Goal: Find contact information: Find contact information

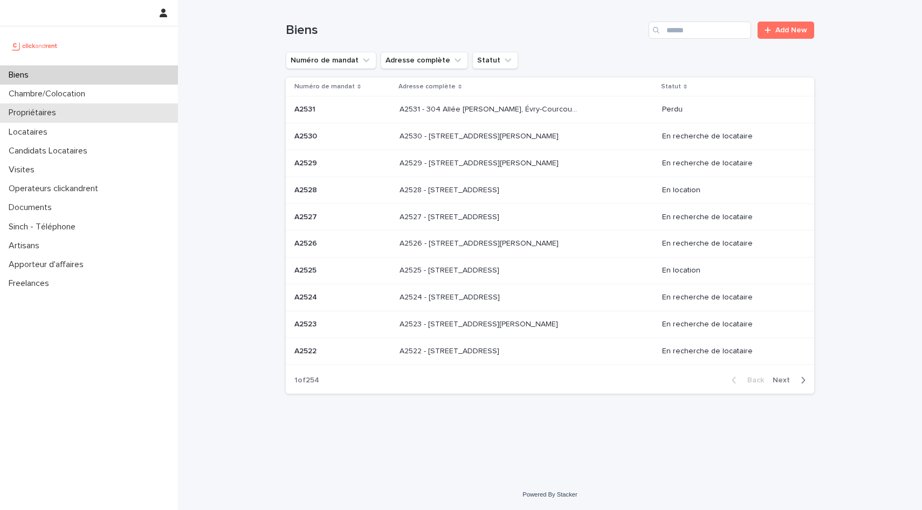
click at [94, 111] on div "Propriétaires" at bounding box center [89, 113] width 178 height 19
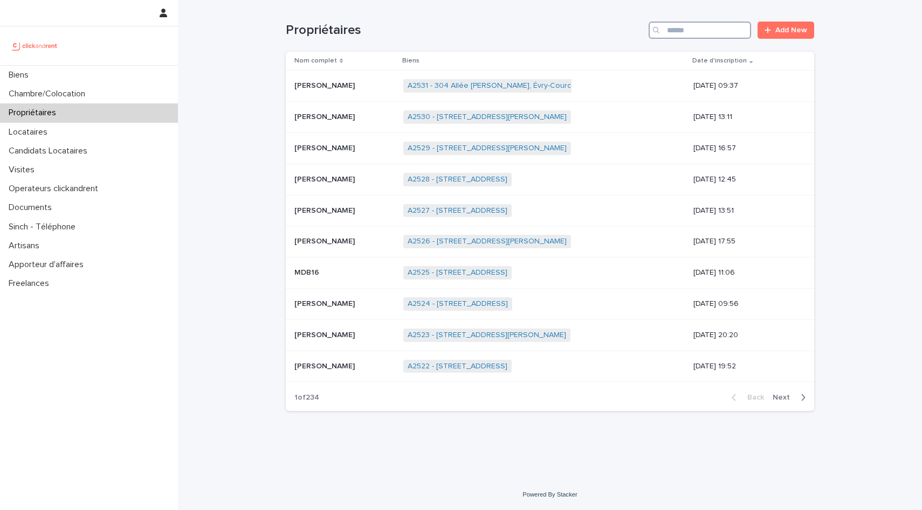
click at [707, 35] on input "Search" at bounding box center [699, 30] width 102 height 17
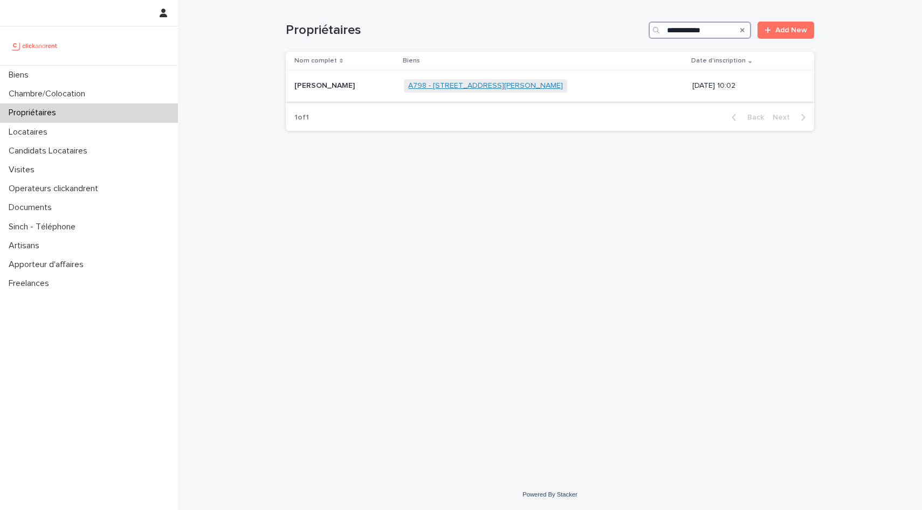
type input "**********"
click at [497, 81] on link "A798 - [STREET_ADDRESS][PERSON_NAME]" at bounding box center [485, 85] width 155 height 9
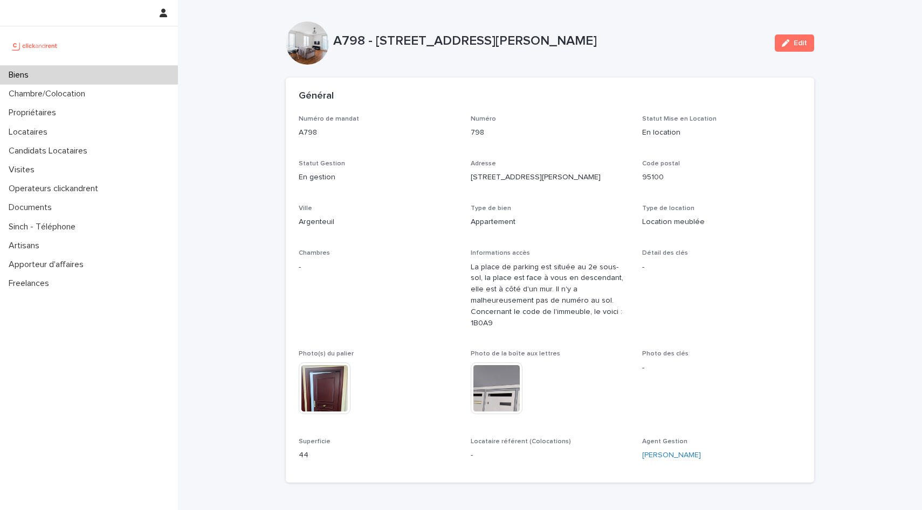
drag, startPoint x: 375, startPoint y: 40, endPoint x: 666, endPoint y: 51, distance: 291.3
click at [666, 51] on div "A798 - [STREET_ADDRESS][PERSON_NAME]" at bounding box center [549, 43] width 433 height 20
copy p "[STREET_ADDRESS][PERSON_NAME]"
click at [439, 192] on div "Numéro de mandat A798 Numéro 798 Statut Mise en Location En location Statut Ges…" at bounding box center [550, 292] width 502 height 355
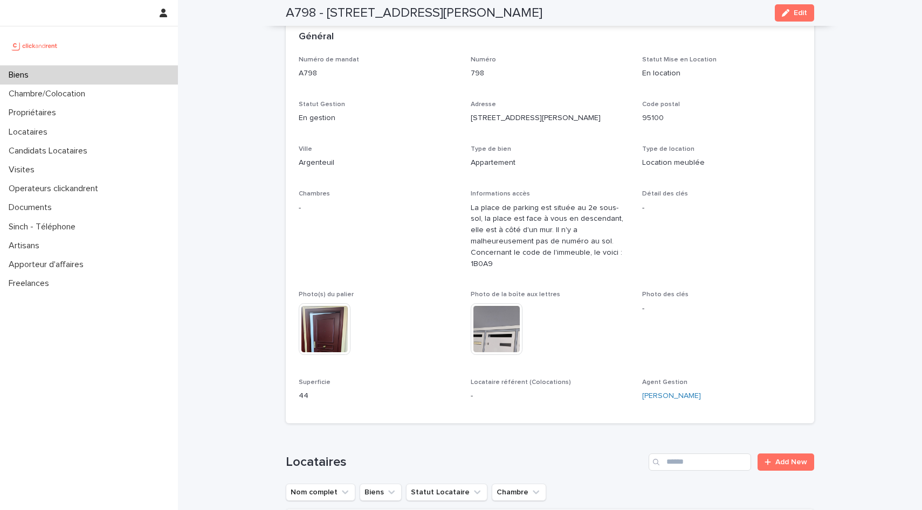
scroll to position [66, 0]
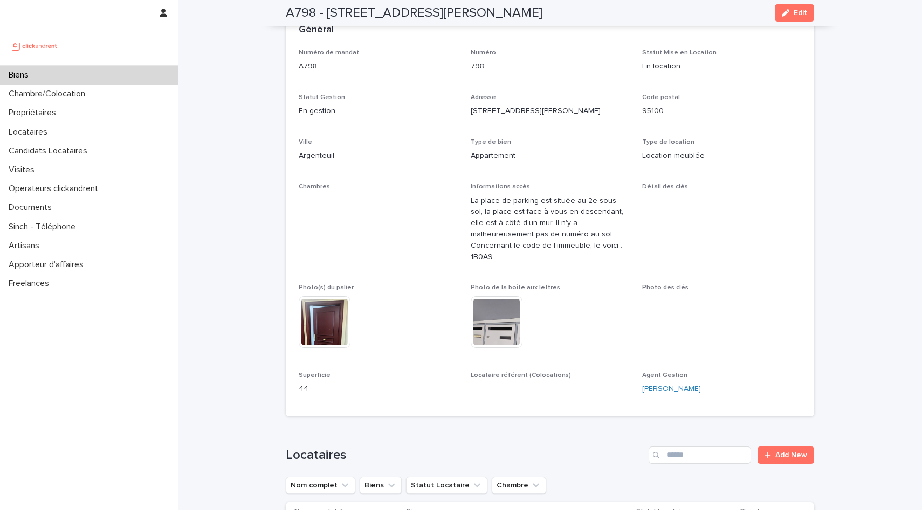
click at [636, 300] on div "Numéro de mandat A798 Numéro 798 Statut Mise en Location En location Statut Ges…" at bounding box center [550, 226] width 502 height 355
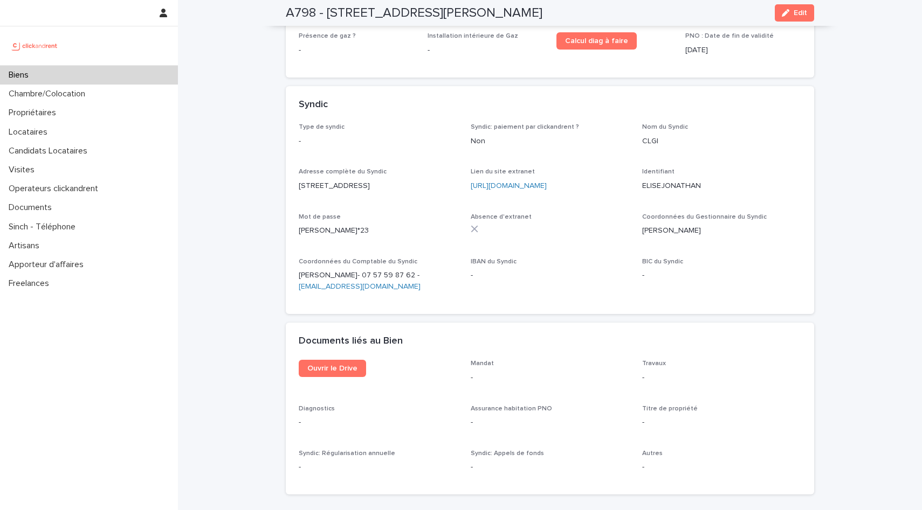
scroll to position [3672, 0]
click at [320, 325] on div "Documents liés au Bien" at bounding box center [550, 344] width 528 height 38
click at [326, 367] on span "Ouvrir le Drive" at bounding box center [332, 371] width 50 height 8
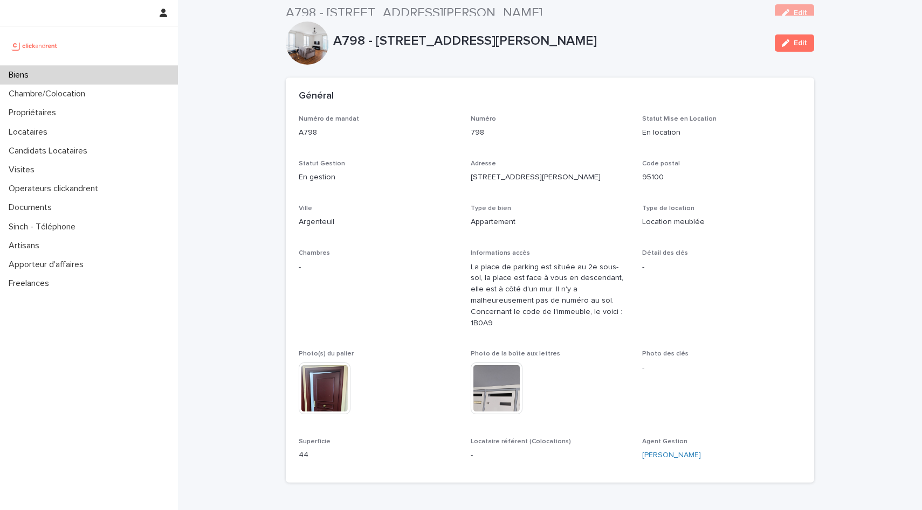
scroll to position [1, 0]
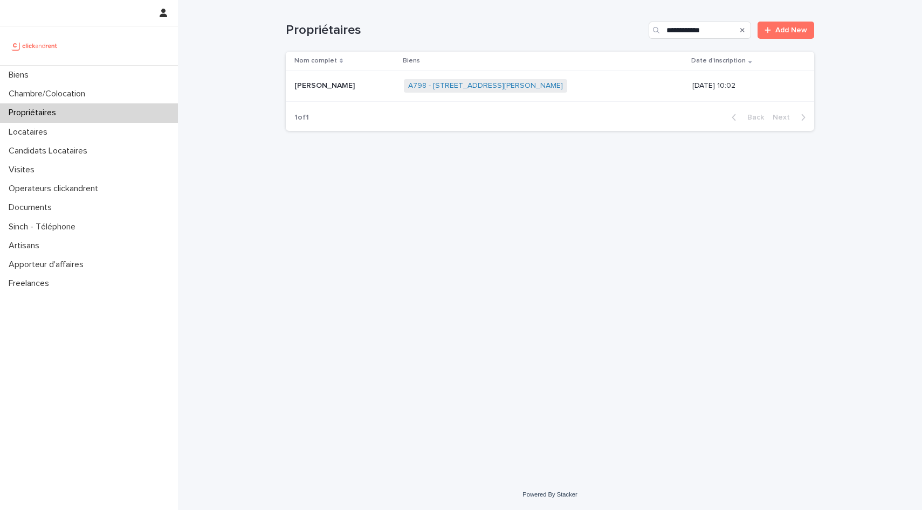
click at [341, 92] on div "[PERSON_NAME]" at bounding box center [344, 86] width 101 height 18
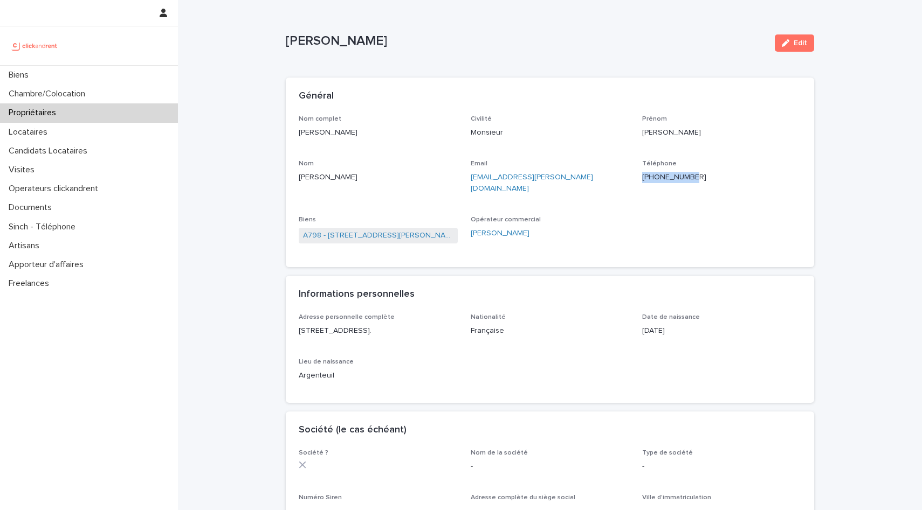
drag, startPoint x: 699, startPoint y: 185, endPoint x: 641, endPoint y: 174, distance: 58.9
click at [642, 174] on div "Téléphone [PHONE_NUMBER]" at bounding box center [721, 176] width 159 height 32
copy p "[PHONE_NUMBER]"
drag, startPoint x: 559, startPoint y: 180, endPoint x: 507, endPoint y: 183, distance: 51.9
click at [462, 175] on div "Nom complet [PERSON_NAME] Civilité Monsieur [PERSON_NAME] [PERSON_NAME] Nom [PE…" at bounding box center [550, 184] width 502 height 139
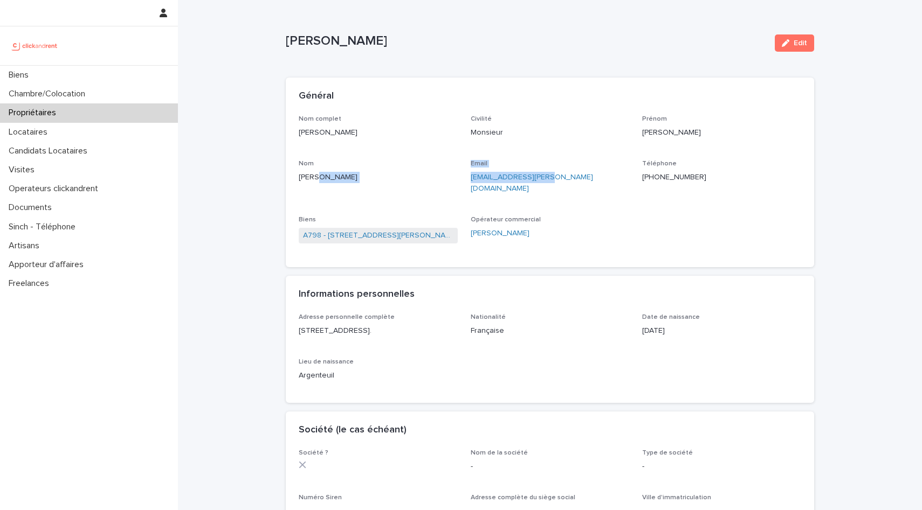
click at [551, 187] on div "Email [EMAIL_ADDRESS][PERSON_NAME][DOMAIN_NAME]" at bounding box center [550, 181] width 159 height 43
drag, startPoint x: 560, startPoint y: 177, endPoint x: 467, endPoint y: 179, distance: 93.3
click at [467, 179] on div "Nom complet [PERSON_NAME] Civilité Monsieur [PERSON_NAME] [PERSON_NAME] Nom [PE…" at bounding box center [550, 184] width 502 height 139
copy link "[EMAIL_ADDRESS][PERSON_NAME][DOMAIN_NAME]"
click at [572, 167] on p "Email" at bounding box center [550, 164] width 159 height 8
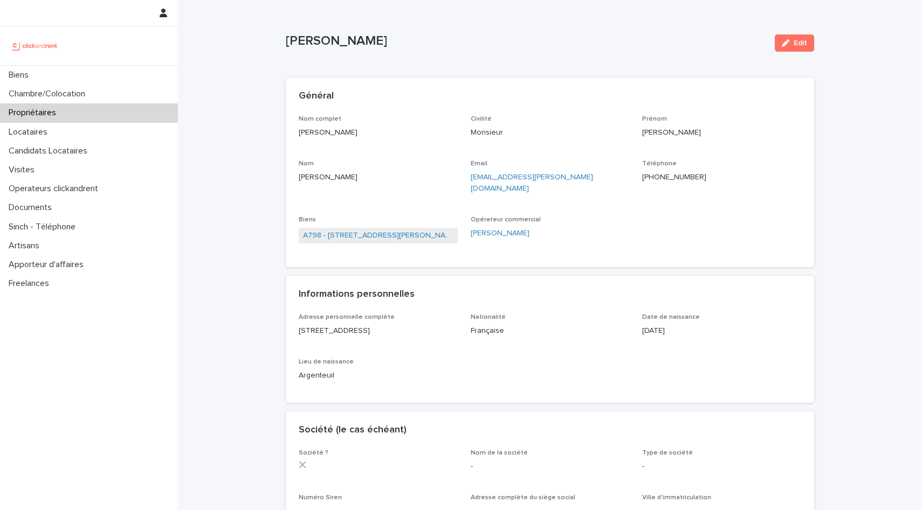
click at [400, 228] on span "A798 - [STREET_ADDRESS][PERSON_NAME]" at bounding box center [378, 236] width 159 height 16
click at [401, 230] on link "A798 - [STREET_ADDRESS][PERSON_NAME]" at bounding box center [378, 235] width 150 height 11
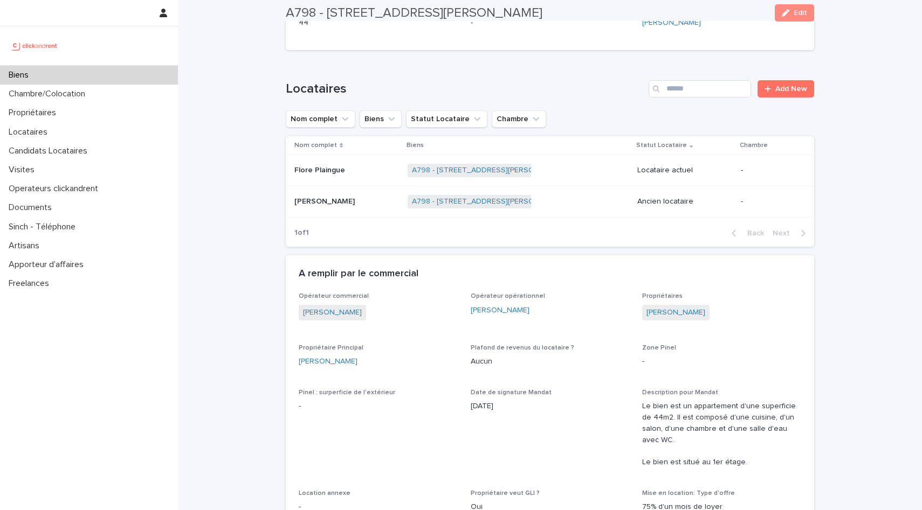
scroll to position [445, 0]
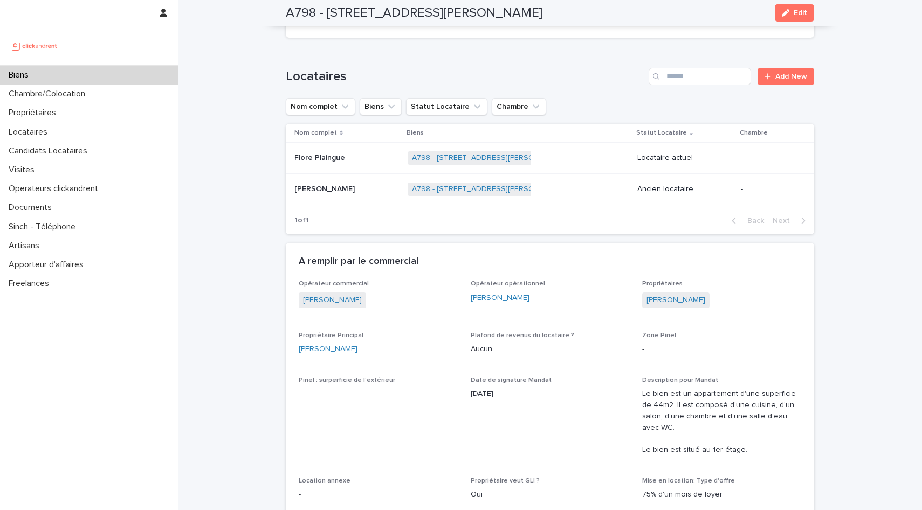
click at [362, 167] on td "Flore Plaingue Flore Plaingue" at bounding box center [345, 158] width 118 height 31
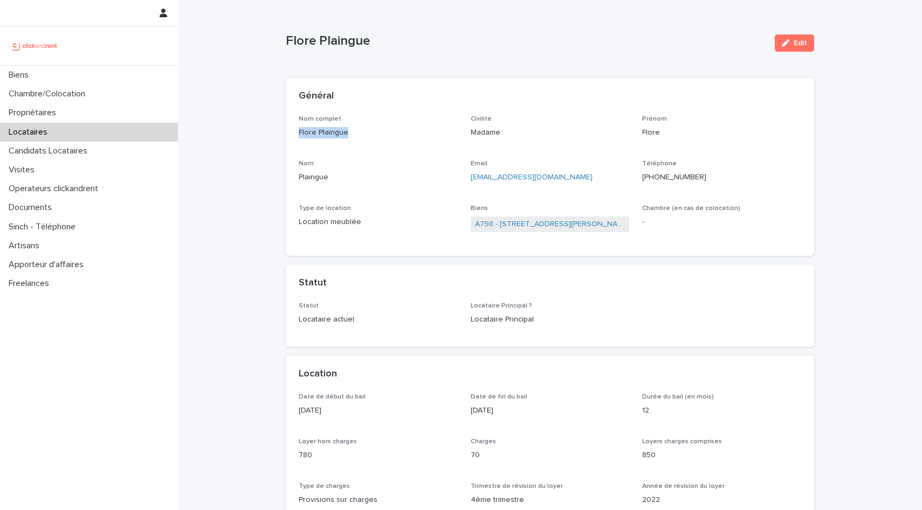
drag, startPoint x: 350, startPoint y: 130, endPoint x: 271, endPoint y: 132, distance: 79.3
copy p "Flore Plaingue"
click at [715, 184] on div "Téléphone [PHONE_NUMBER]" at bounding box center [721, 176] width 159 height 32
drag, startPoint x: 694, startPoint y: 177, endPoint x: 638, endPoint y: 177, distance: 56.6
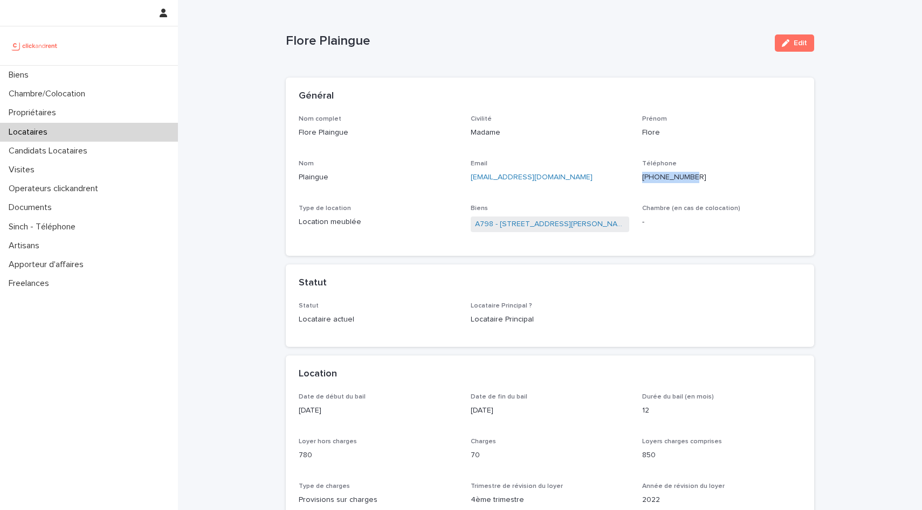
click at [638, 177] on div "Nom complet Flore Plaingue Civilité Madame Prénom Flore [GEOGRAPHIC_DATA] Email…" at bounding box center [550, 179] width 502 height 128
copy p "[PHONE_NUMBER]"
click at [672, 170] on div "[PHONE_NUMBER]" at bounding box center [721, 176] width 159 height 13
drag, startPoint x: 660, startPoint y: 177, endPoint x: 674, endPoint y: 183, distance: 15.7
click at [674, 183] on p "[PHONE_NUMBER]" at bounding box center [721, 177] width 159 height 11
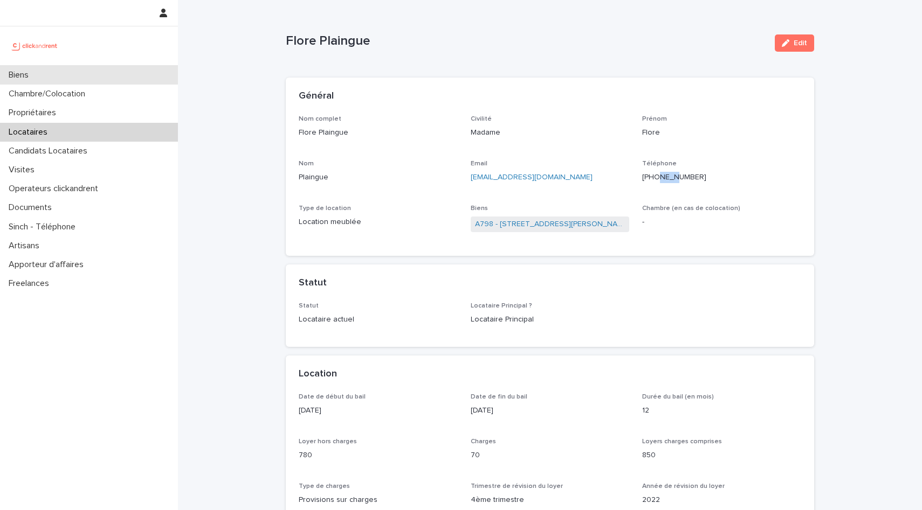
click at [68, 71] on div "Biens" at bounding box center [89, 75] width 178 height 19
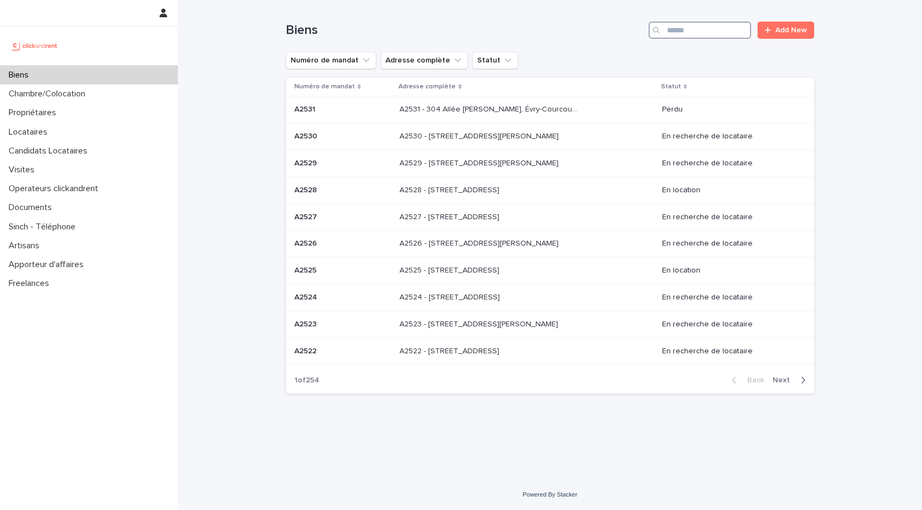
click at [708, 29] on input "Search" at bounding box center [699, 30] width 102 height 17
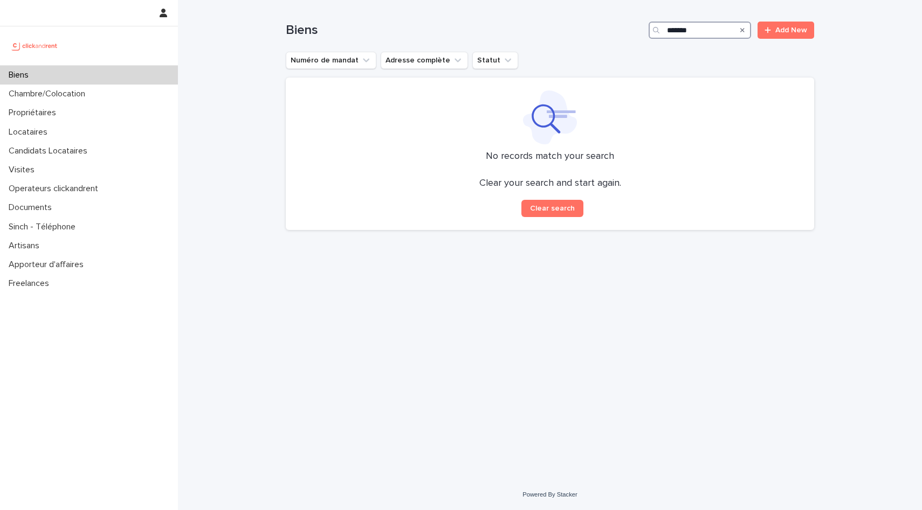
type input "*******"
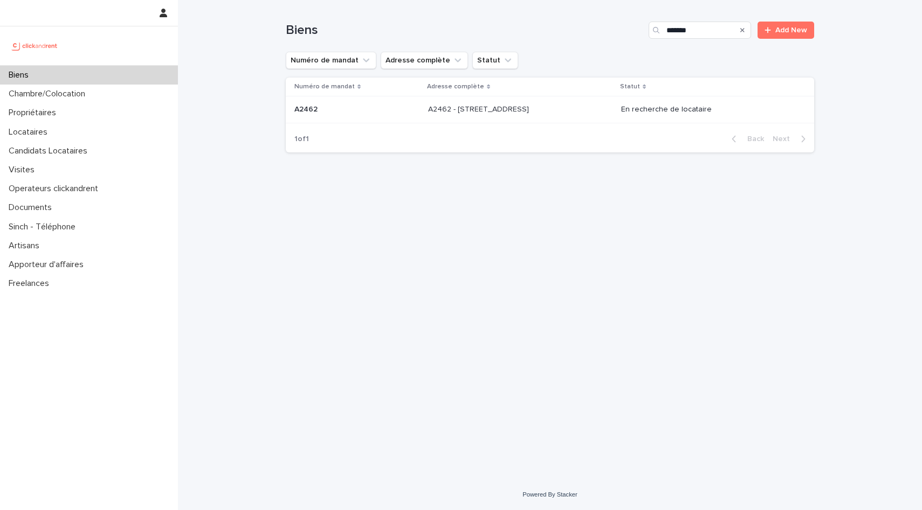
click at [457, 120] on td "A2462 - [STREET_ADDRESS] - [STREET_ADDRESS]" at bounding box center [520, 109] width 193 height 27
